Goal: Task Accomplishment & Management: Manage account settings

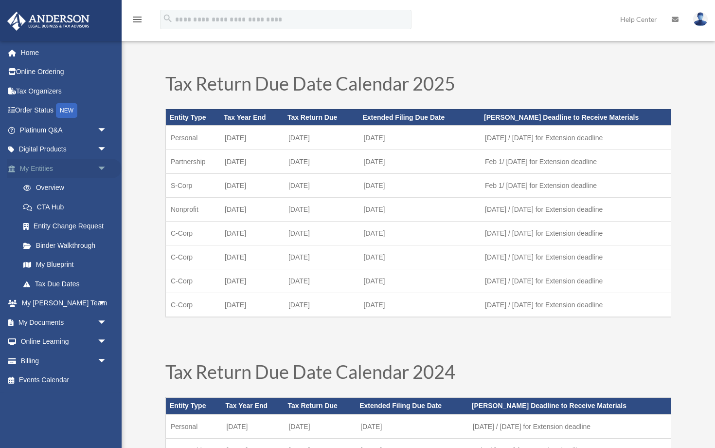
click at [107, 166] on span "arrow_drop_down" at bounding box center [106, 169] width 19 height 20
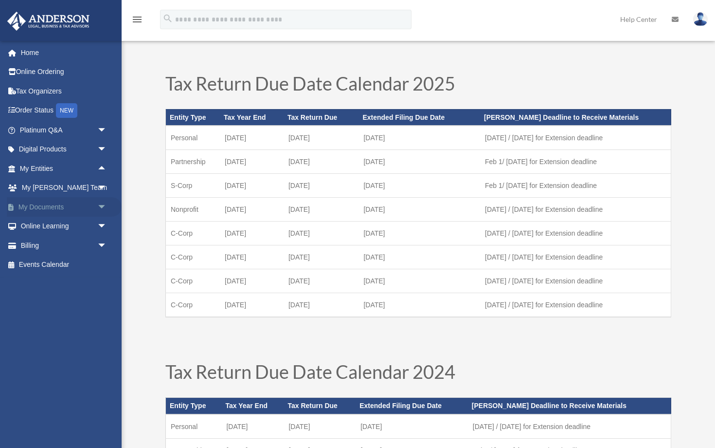
click at [74, 205] on link "My Documents arrow_drop_down" at bounding box center [64, 206] width 115 height 19
click at [101, 204] on span "arrow_drop_down" at bounding box center [106, 207] width 19 height 20
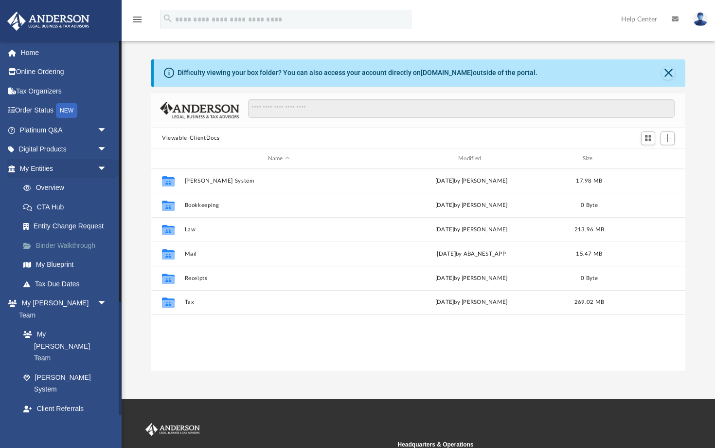
scroll to position [221, 534]
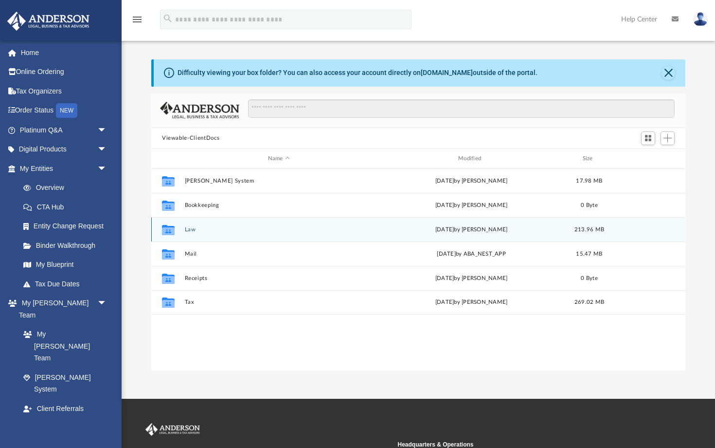
click at [191, 230] on button "Law" at bounding box center [279, 229] width 188 height 6
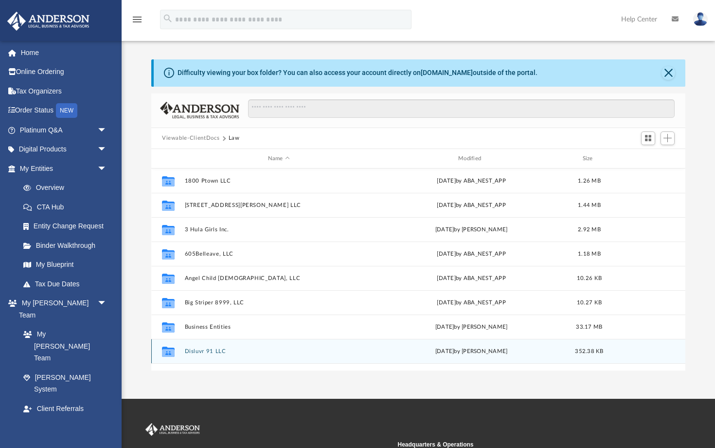
click at [193, 349] on button "Disluvr 91 LLC" at bounding box center [279, 351] width 188 height 6
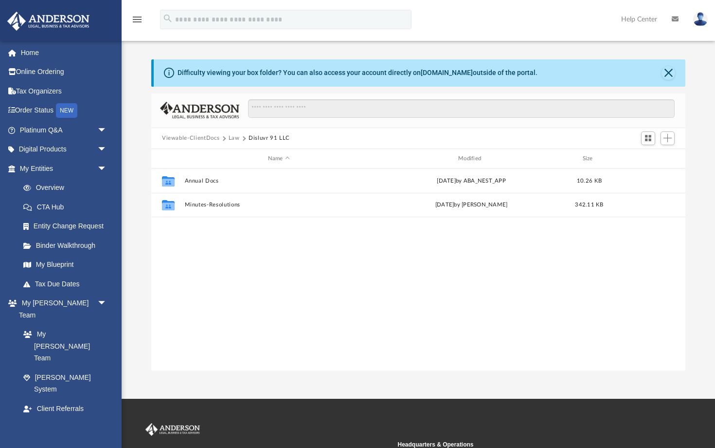
click at [212, 138] on button "Viewable-ClientDocs" at bounding box center [190, 138] width 57 height 9
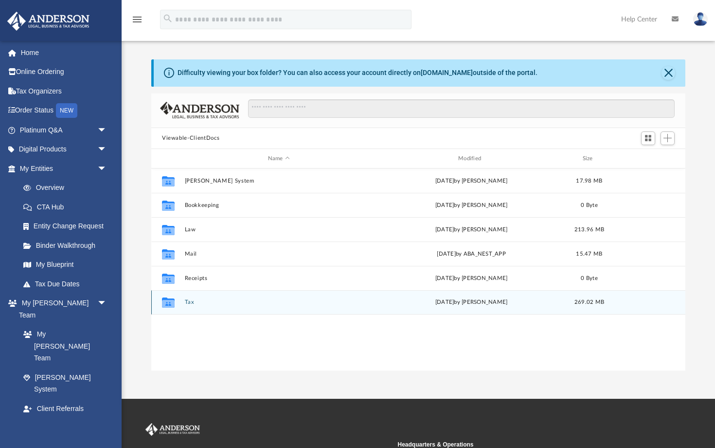
click at [187, 301] on button "Tax" at bounding box center [279, 302] width 188 height 6
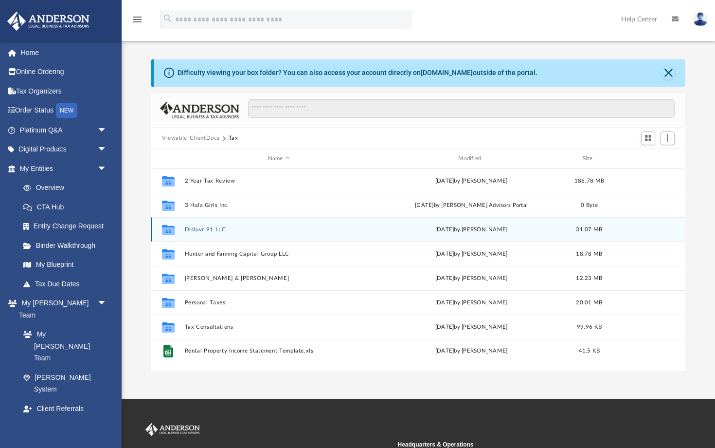
click at [191, 230] on button "Disluvr 91 LLC" at bounding box center [279, 229] width 188 height 6
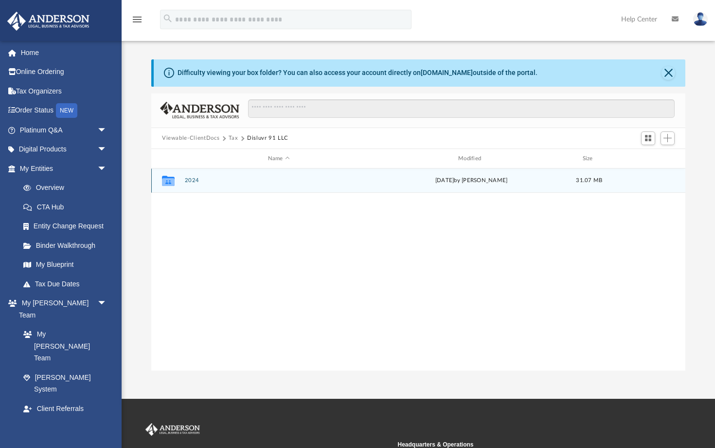
click at [191, 182] on button "2024" at bounding box center [279, 181] width 188 height 6
click at [192, 182] on button "Digital Tax Organizer" at bounding box center [279, 181] width 188 height 6
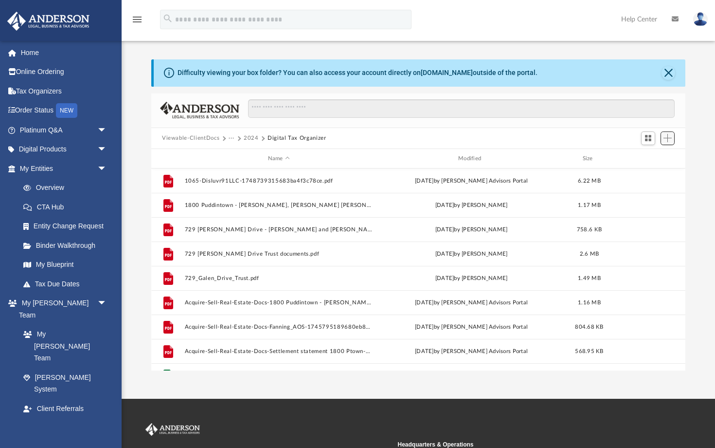
click at [669, 143] on button "Add" at bounding box center [668, 138] width 15 height 14
click at [646, 156] on li "Upload" at bounding box center [653, 157] width 31 height 10
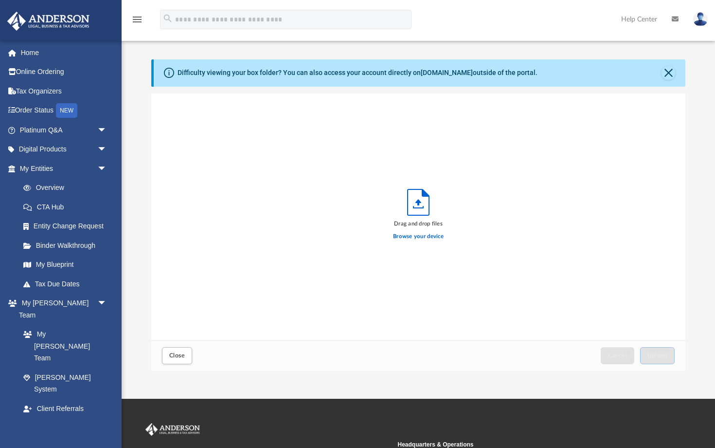
scroll to position [247, 534]
click at [430, 236] on label "Browse your device" at bounding box center [418, 236] width 51 height 9
click at [0, 0] on input "Browse your device" at bounding box center [0, 0] width 0 height 0
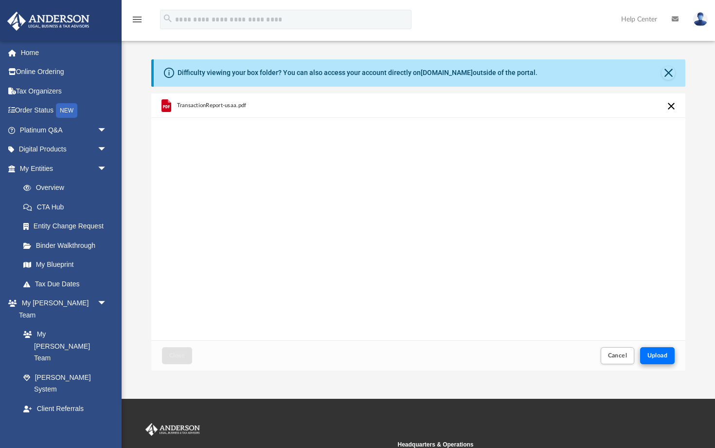
click at [665, 357] on span "Upload" at bounding box center [658, 355] width 20 height 6
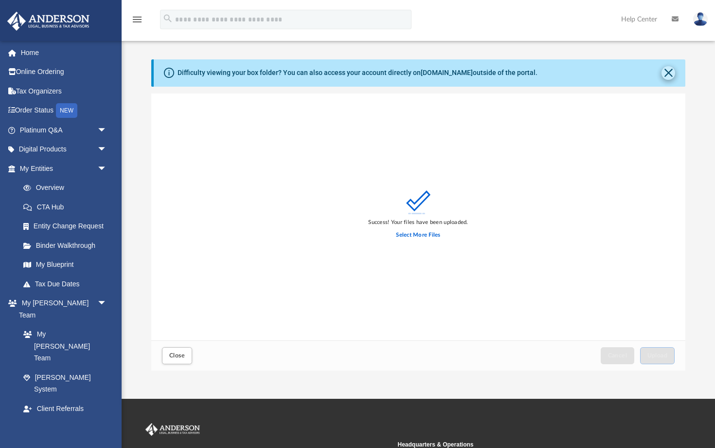
click at [668, 75] on button "Close" at bounding box center [669, 73] width 14 height 14
